Goal: Task Accomplishment & Management: Manage account settings

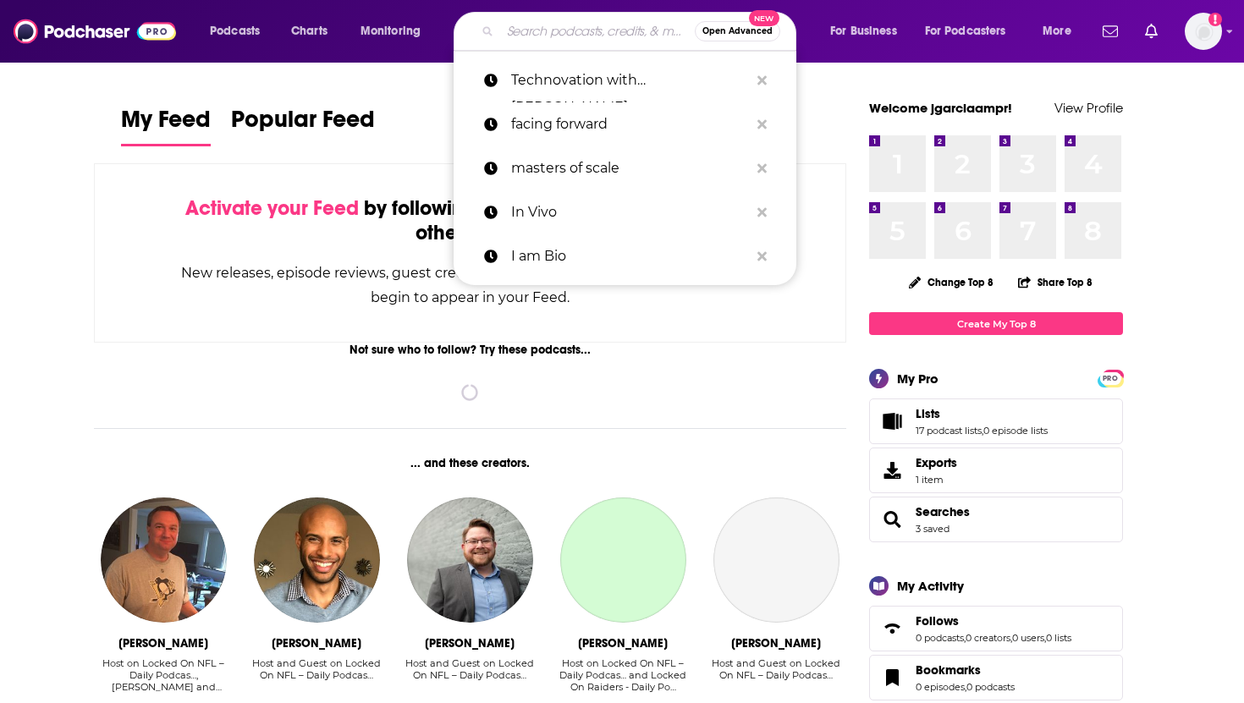
click at [575, 25] on input "Search podcasts, credits, & more..." at bounding box center [597, 31] width 195 height 27
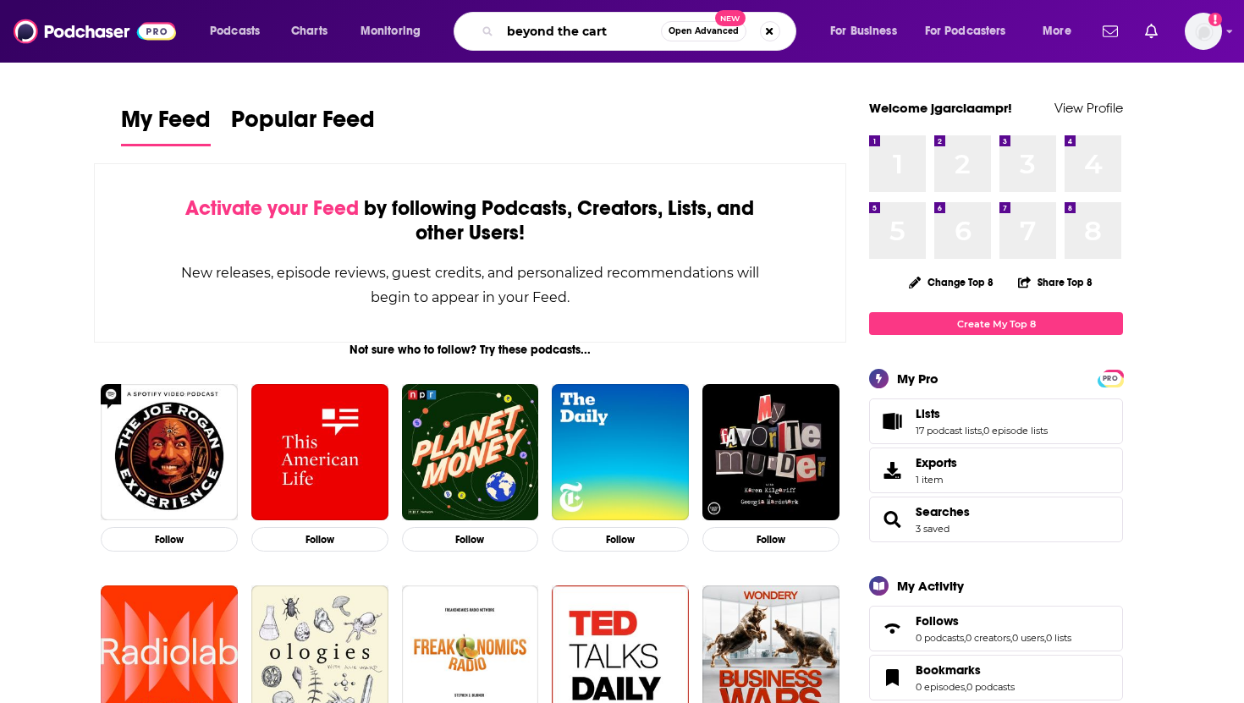
type input "beyond the cart"
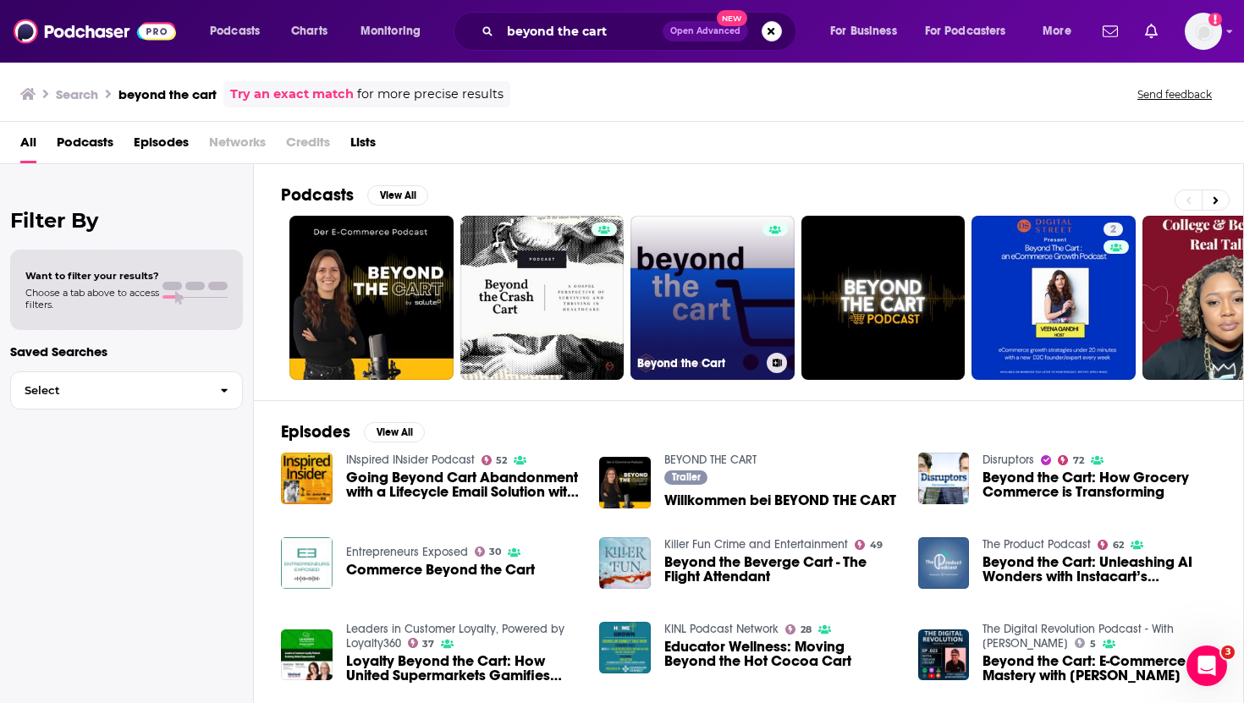
click at [702, 315] on link "Beyond the Cart" at bounding box center [712, 298] width 164 height 164
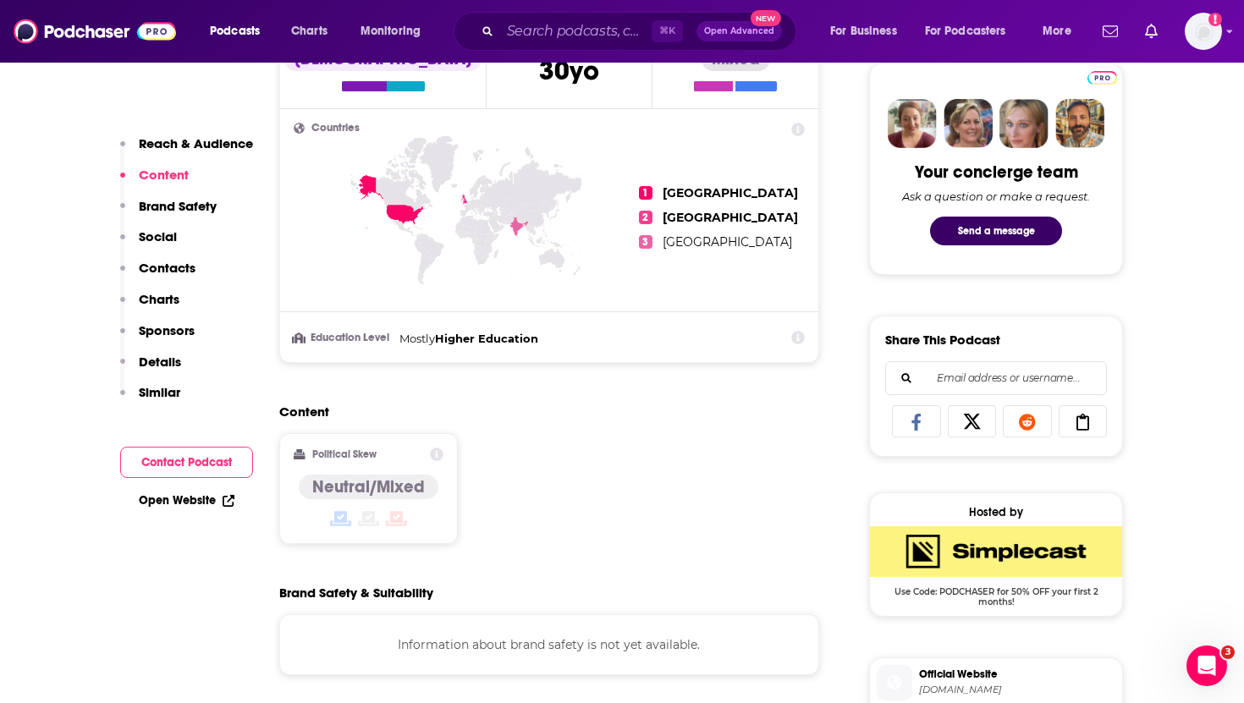
scroll to position [605, 0]
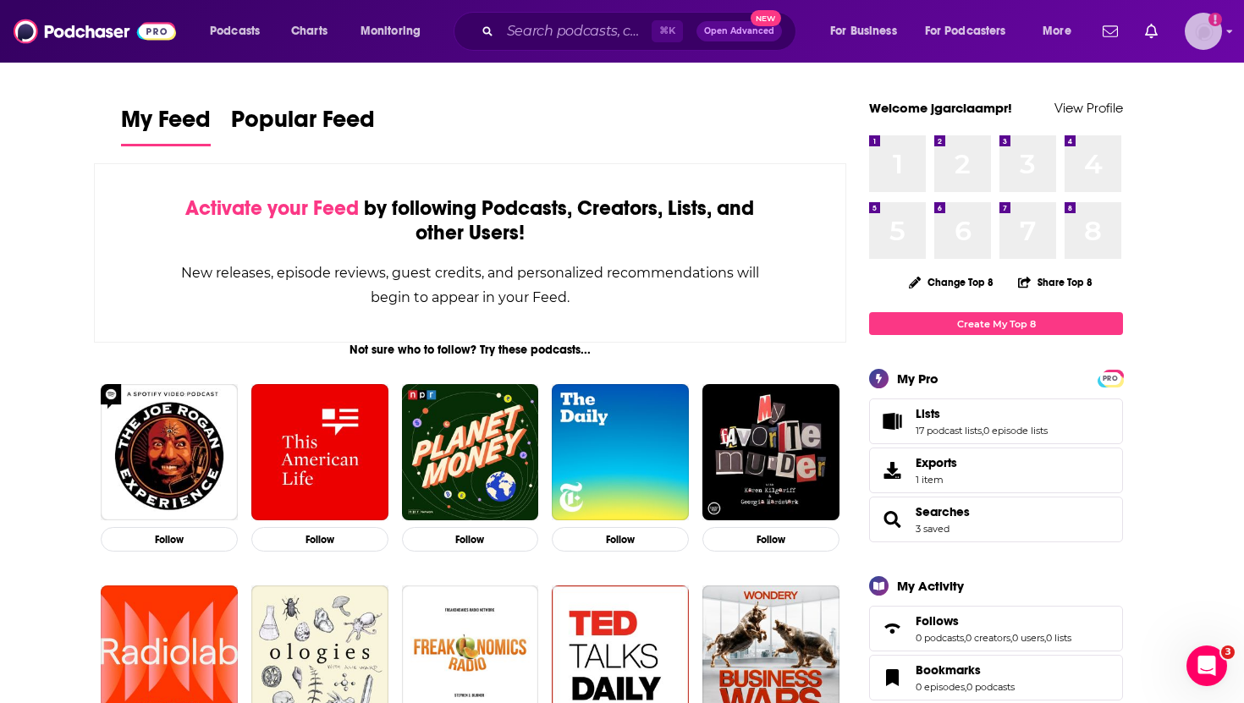
click at [669, 30] on icon "Show profile menu" at bounding box center [1230, 31] width 6 height 3
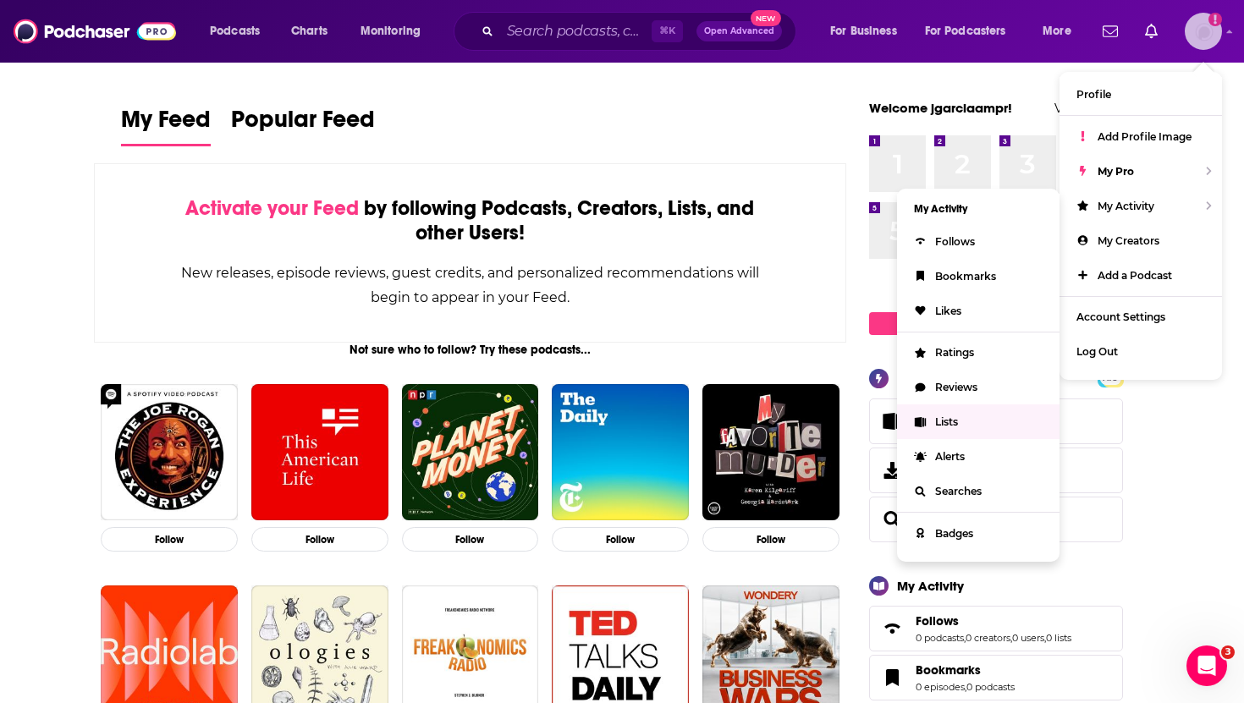
click at [669, 430] on link "Lists" at bounding box center [978, 421] width 162 height 35
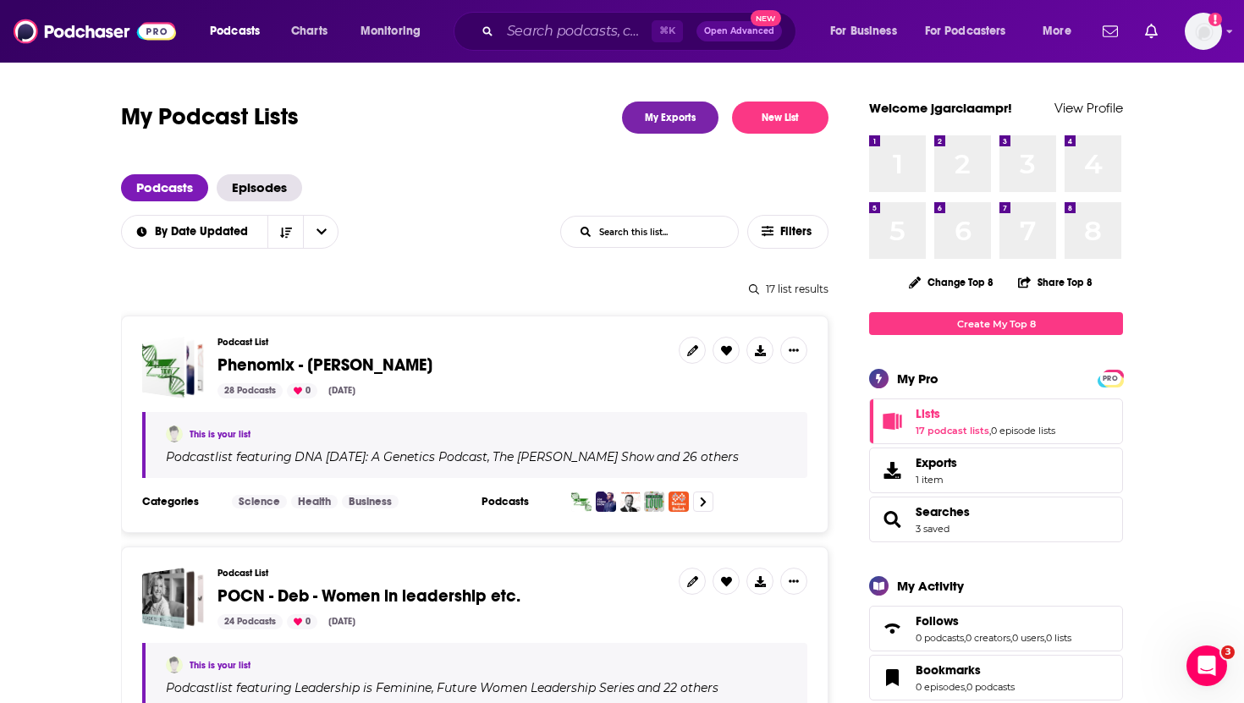
click at [304, 374] on span "Phenomix - Mark Bagnall" at bounding box center [324, 365] width 215 height 21
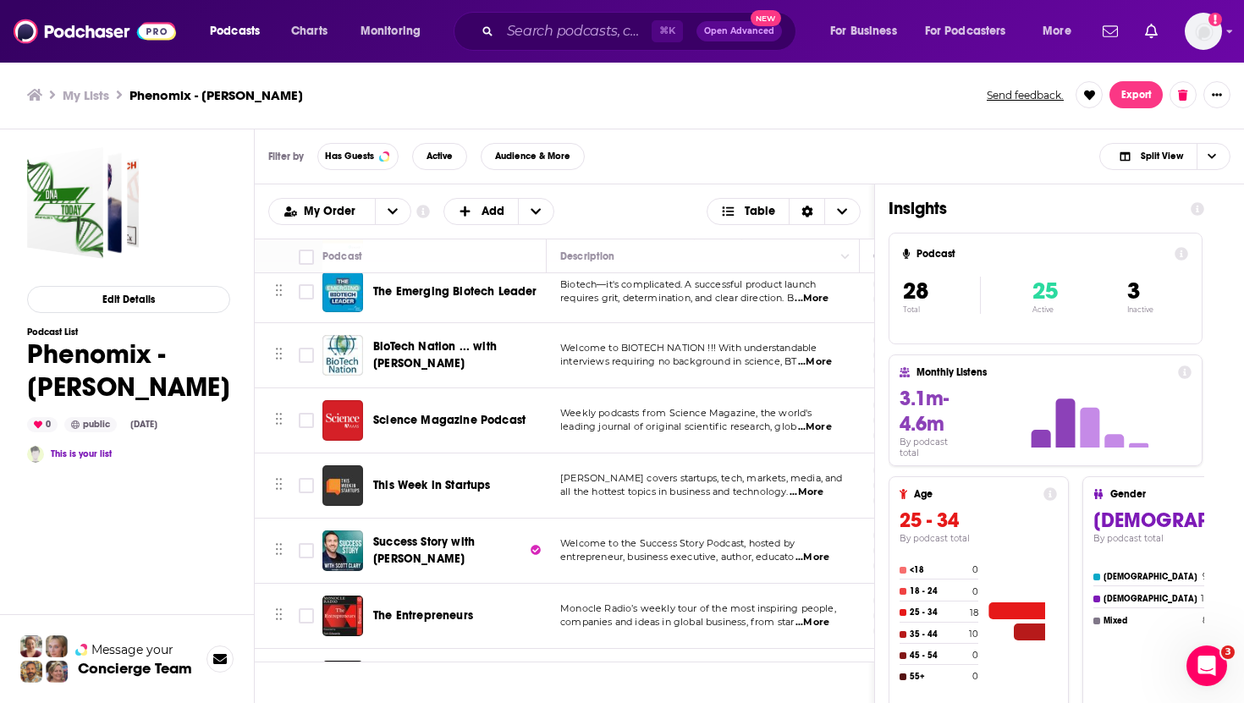
scroll to position [541, 0]
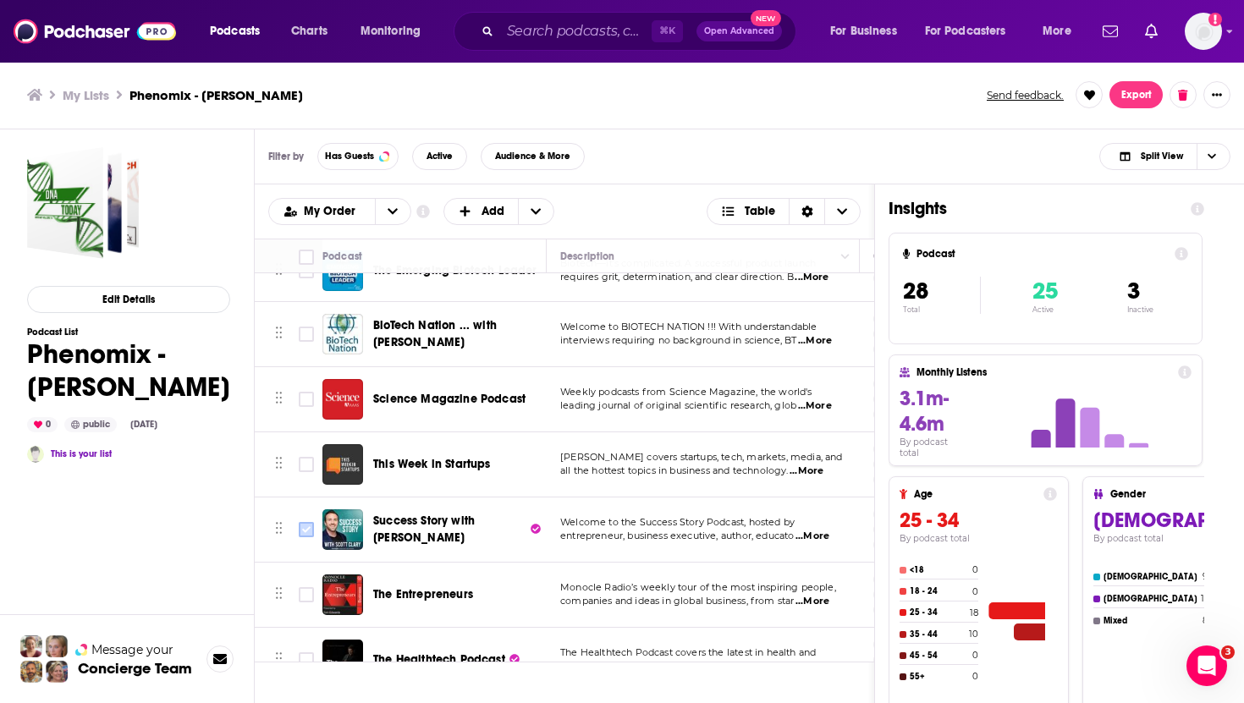
click at [307, 531] on input "Toggle select row" at bounding box center [306, 529] width 15 height 15
checkbox input "true"
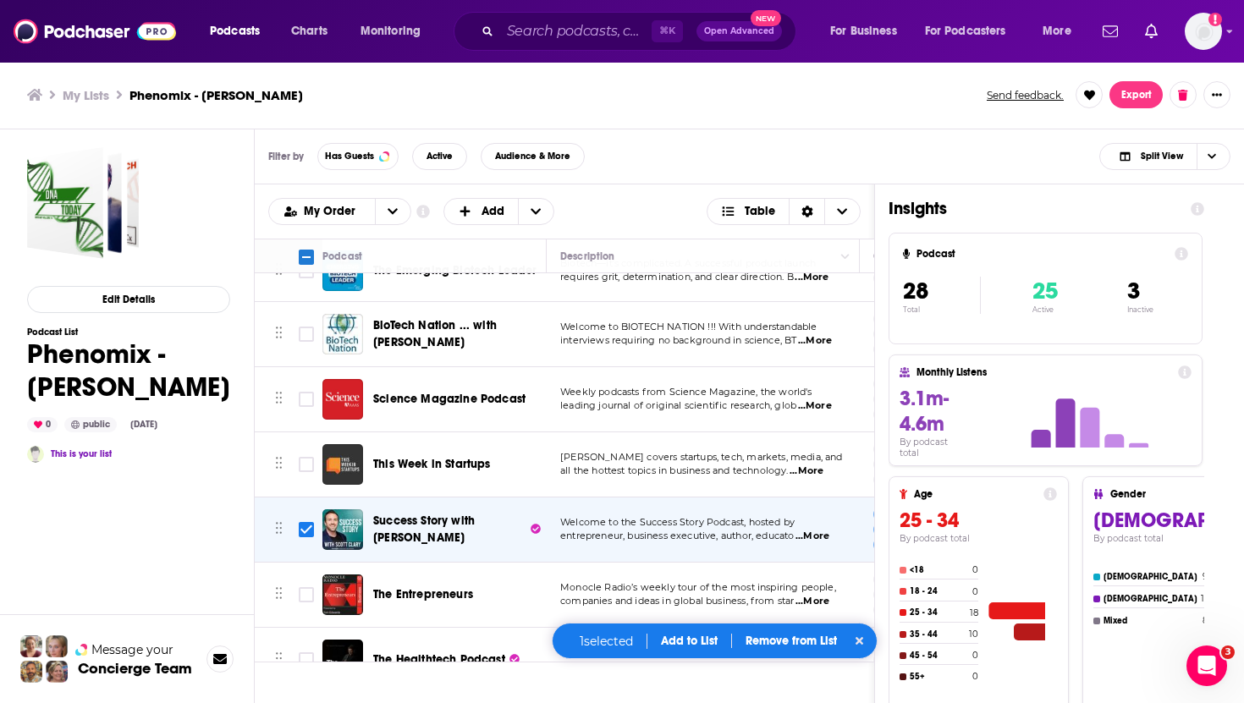
scroll to position [548, 0]
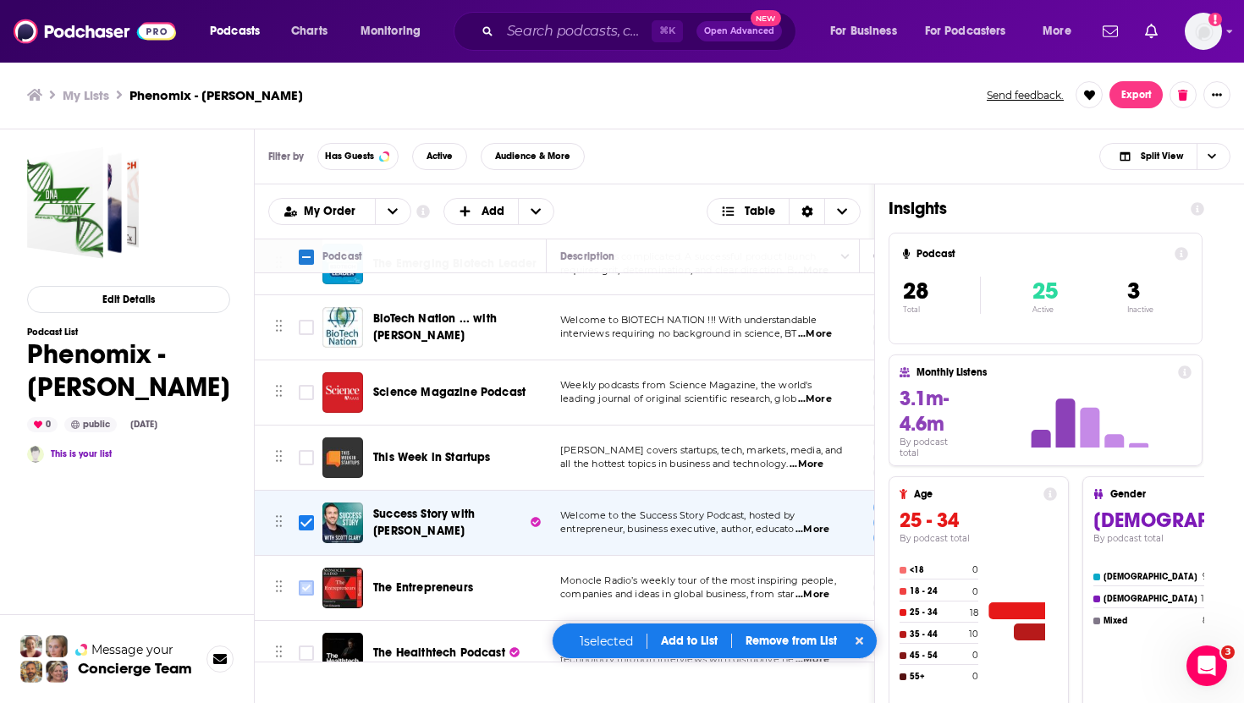
click at [308, 593] on input "Toggle select row" at bounding box center [306, 588] width 15 height 15
checkbox input "true"
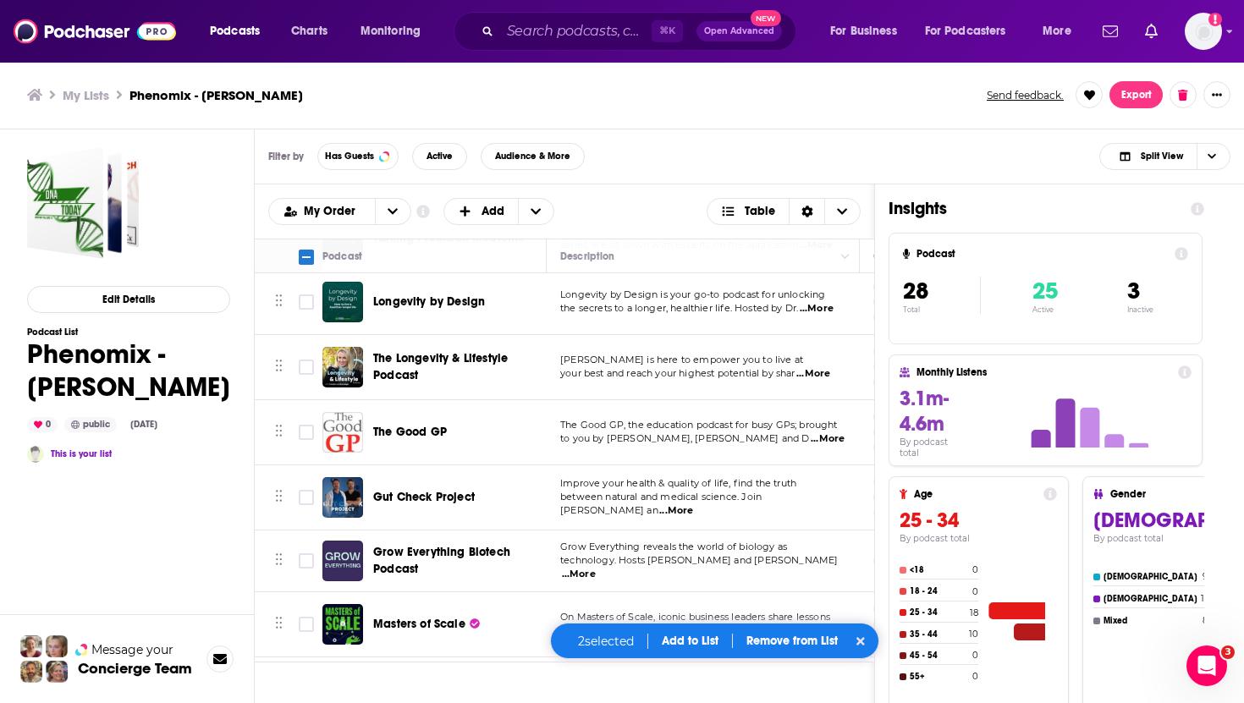
scroll to position [1371, 0]
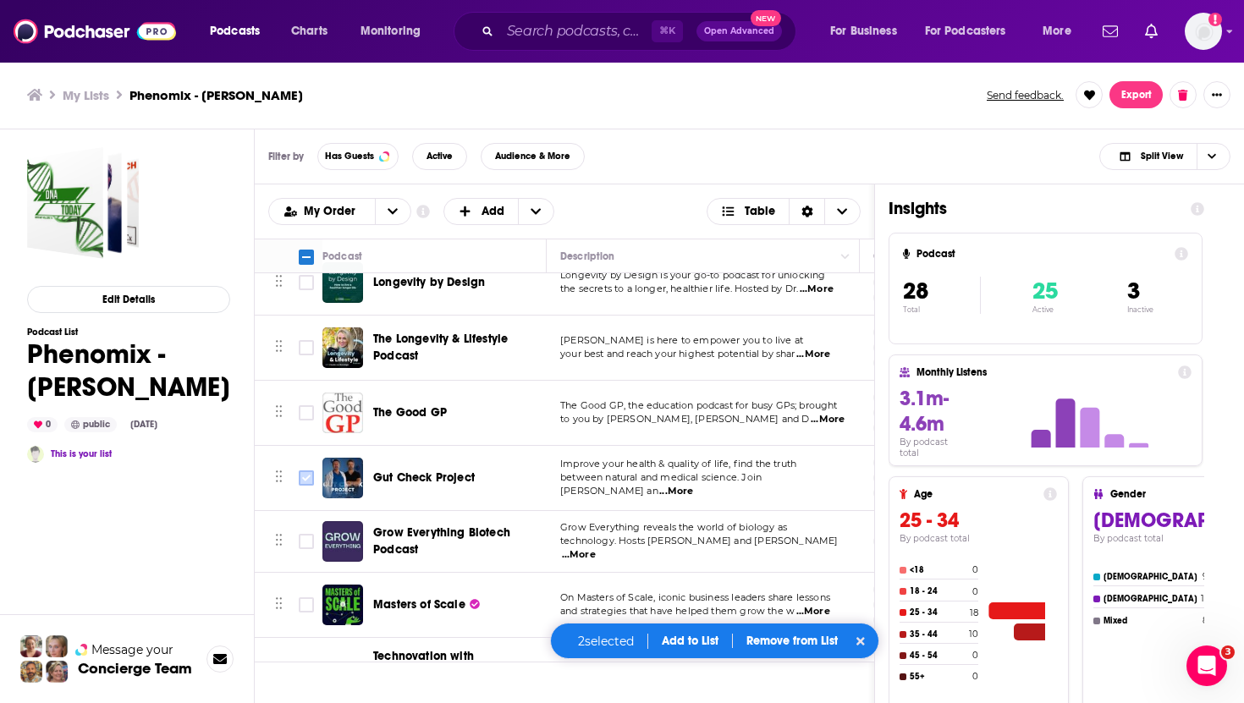
click at [304, 474] on input "Toggle select row" at bounding box center [306, 477] width 15 height 15
checkbox input "true"
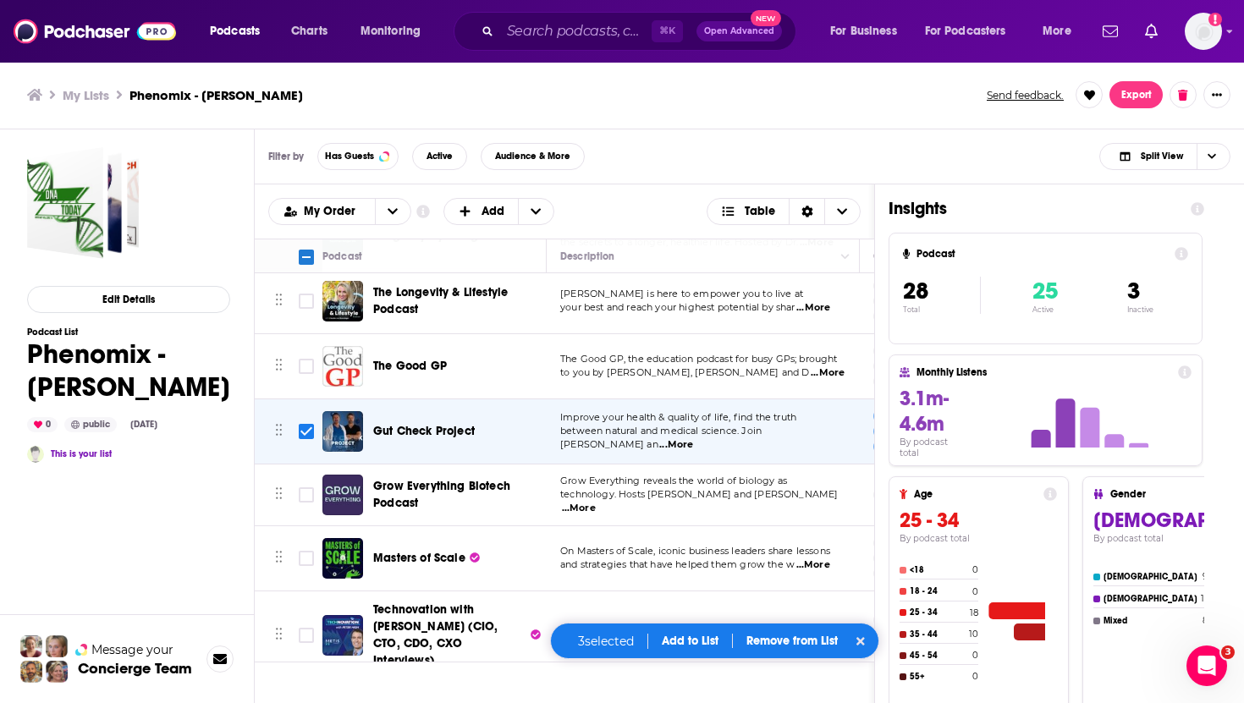
scroll to position [1418, 0]
click at [669, 646] on p "Remove from List" at bounding box center [791, 641] width 91 height 14
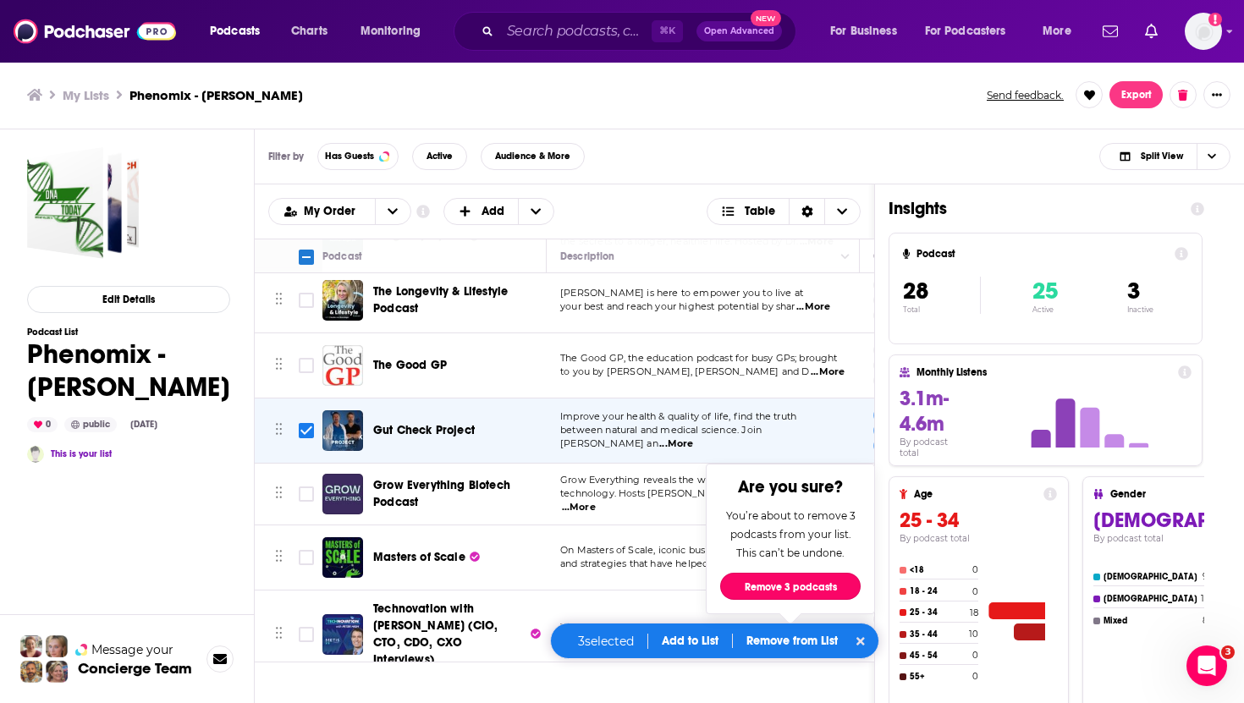
click at [669, 586] on button "Remove 3 podcasts" at bounding box center [790, 586] width 140 height 27
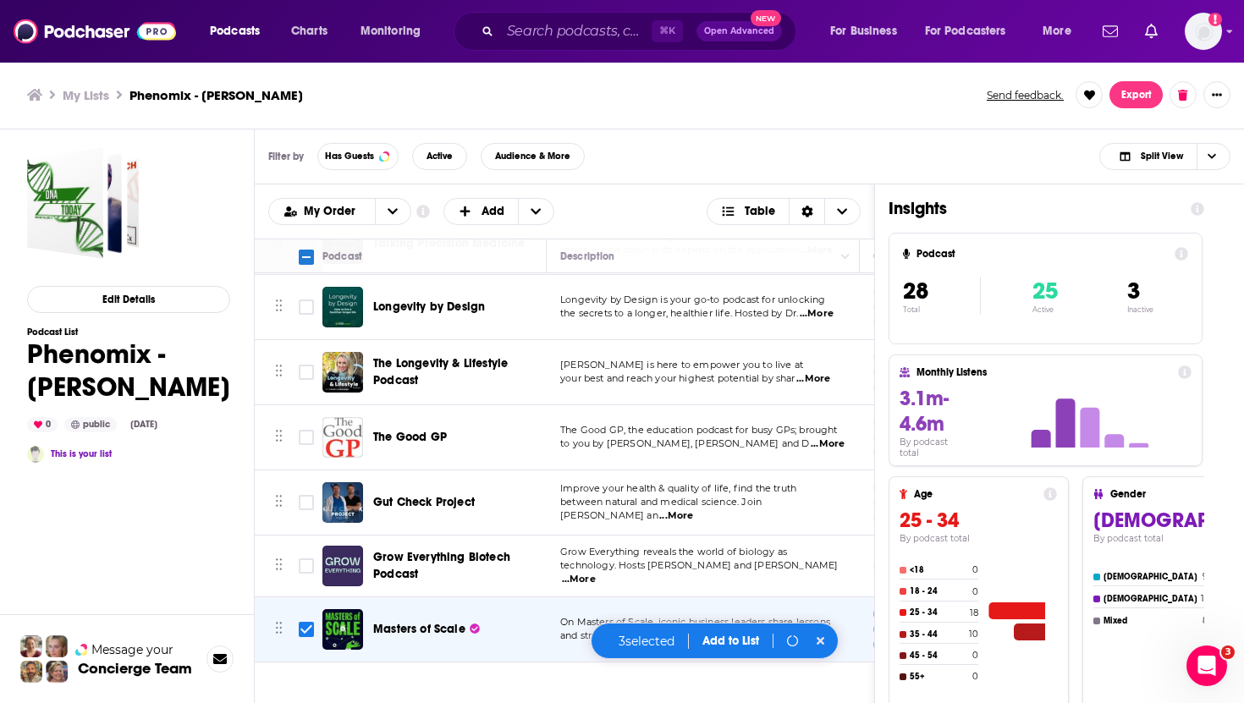
scroll to position [1216, 0]
checkbox input "false"
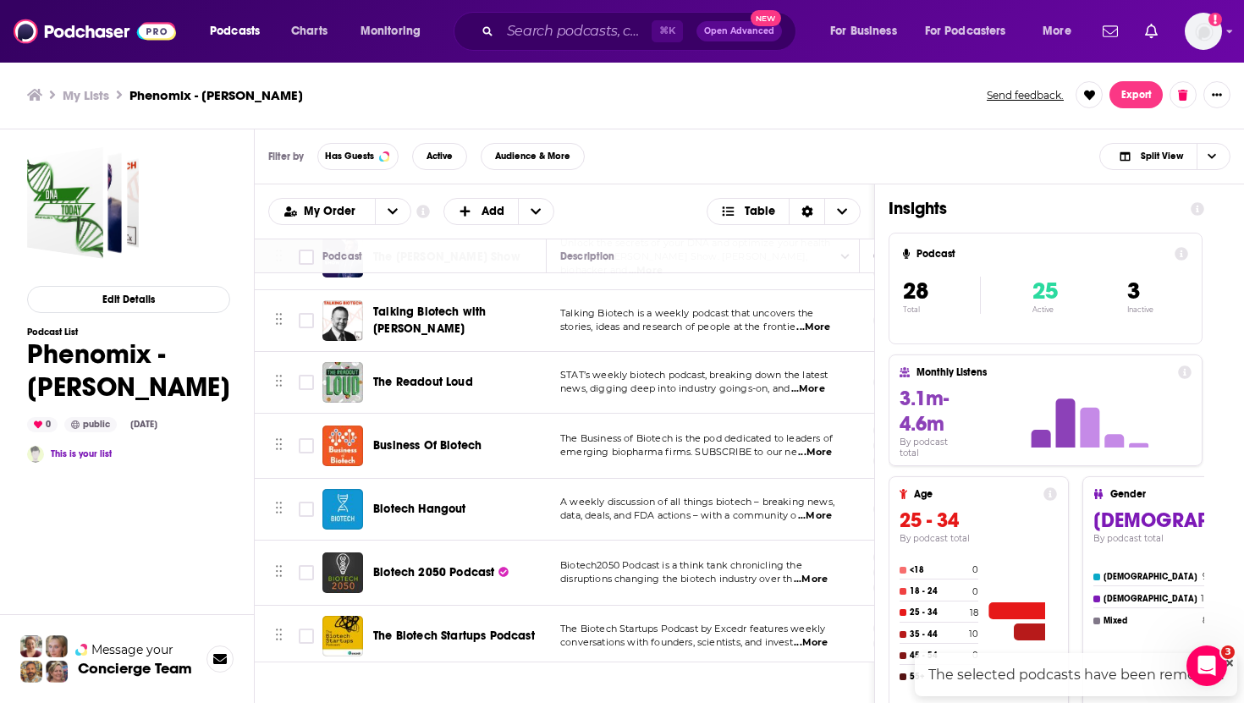
scroll to position [0, 0]
